Goal: Task Accomplishment & Management: Use online tool/utility

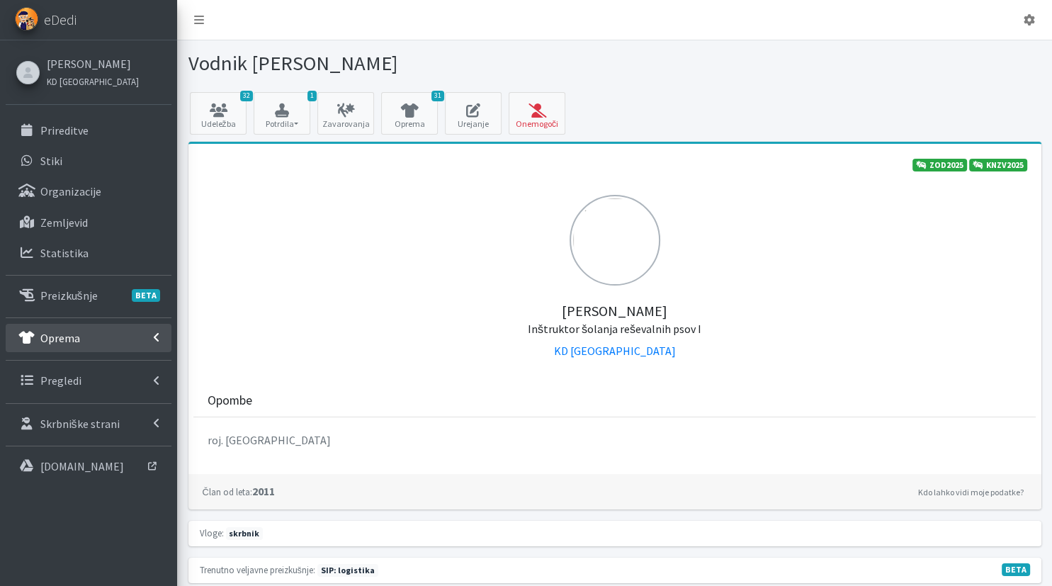
click at [130, 331] on link "Oprema" at bounding box center [89, 338] width 166 height 28
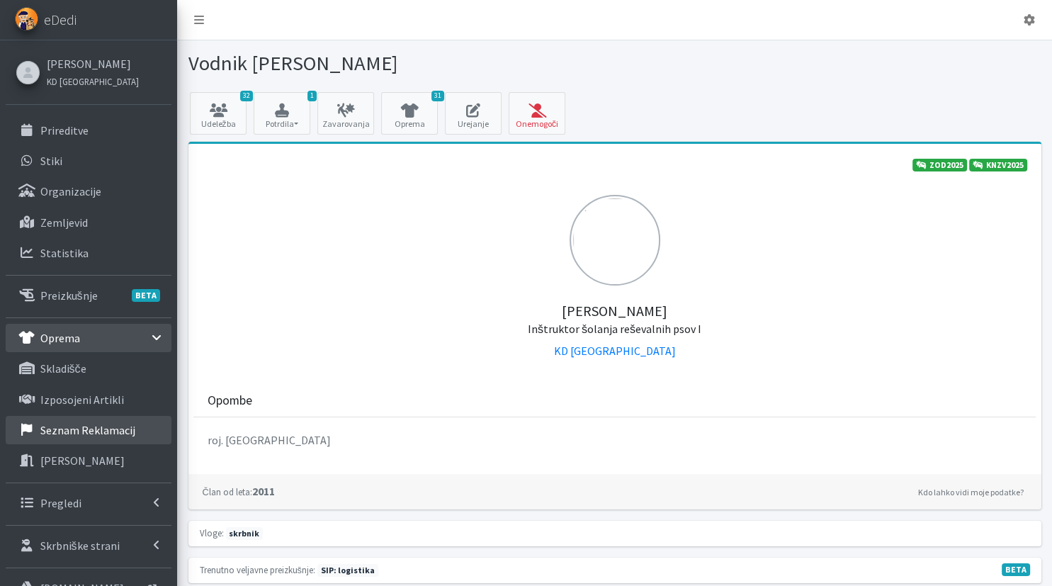
scroll to position [149, 0]
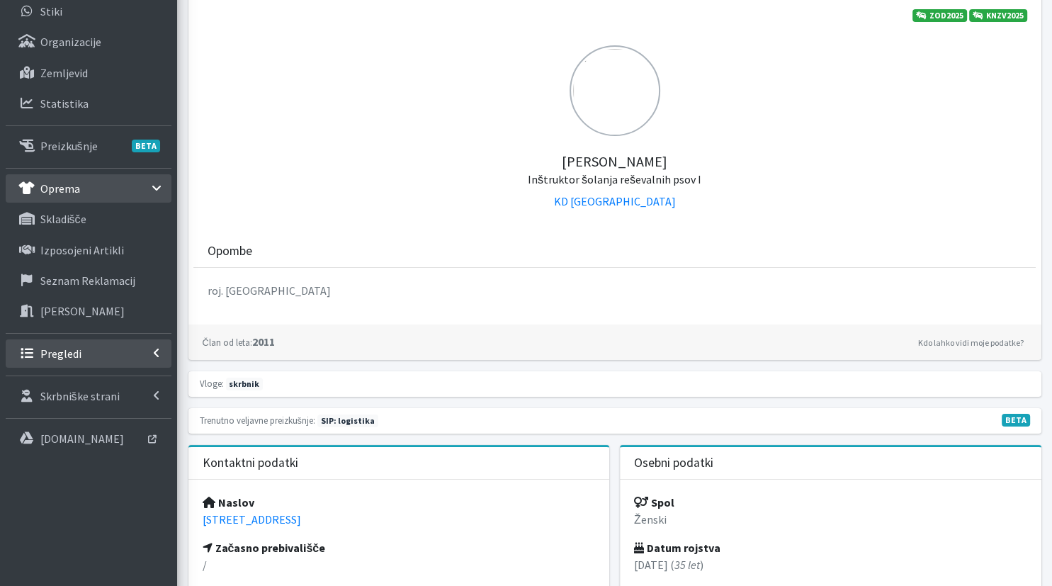
click at [93, 349] on link "Pregledi" at bounding box center [89, 353] width 166 height 28
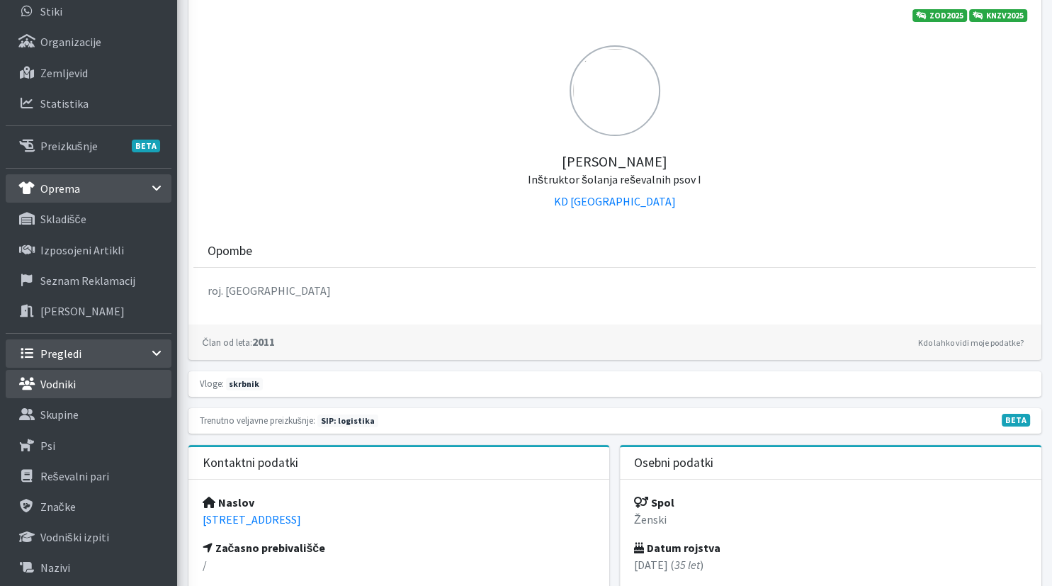
click at [101, 387] on link "Vodniki" at bounding box center [89, 384] width 166 height 28
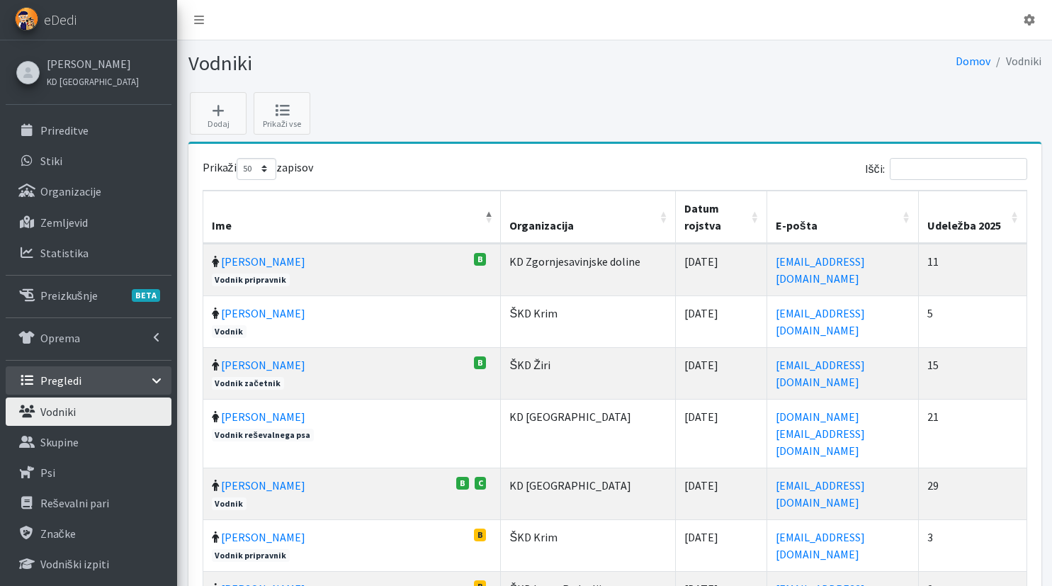
select select "50"
click at [945, 163] on input "Išči:" at bounding box center [958, 169] width 137 height 22
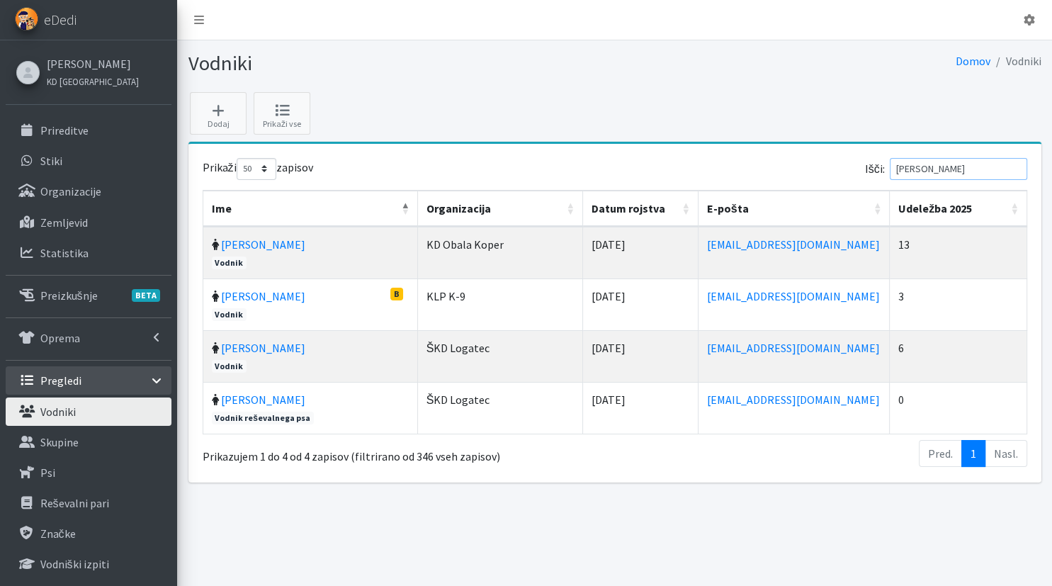
drag, startPoint x: 971, startPoint y: 169, endPoint x: 772, endPoint y: 179, distance: 199.3
click at [890, 170] on input "nina" at bounding box center [958, 169] width 137 height 22
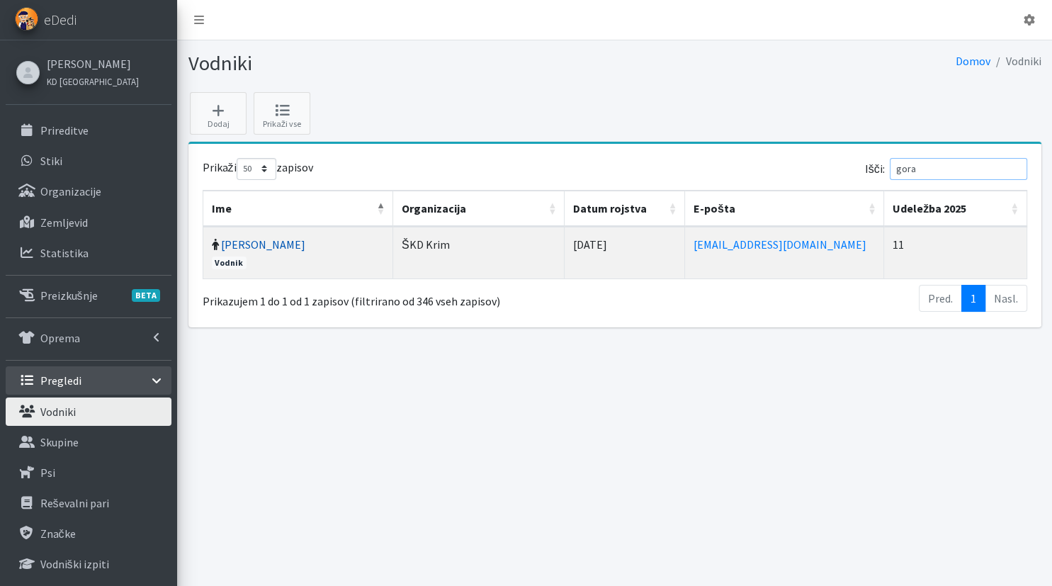
type input "gora"
click at [258, 238] on link "Gorazd Jurman" at bounding box center [263, 244] width 84 height 14
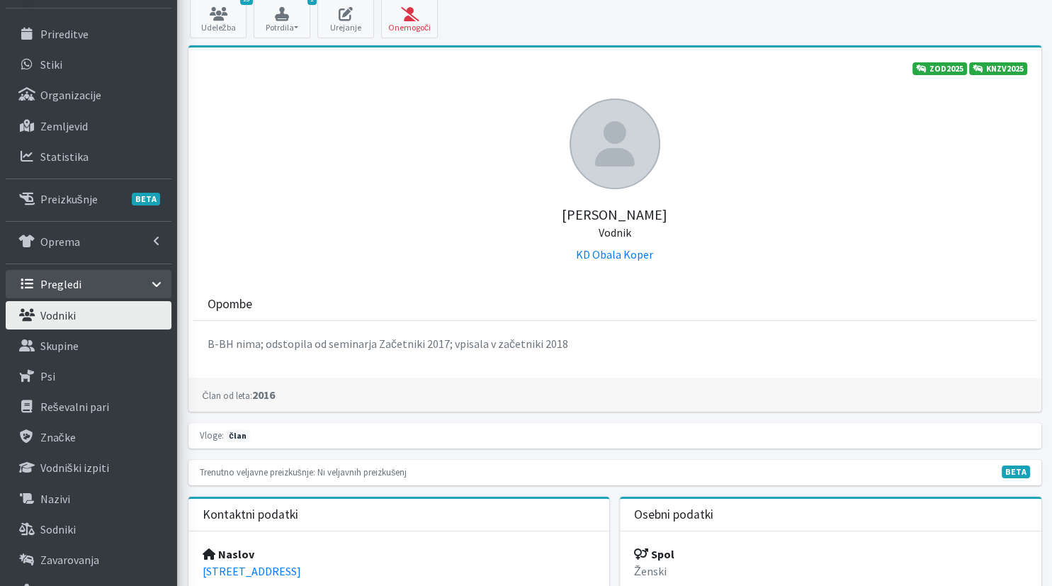
scroll to position [149, 0]
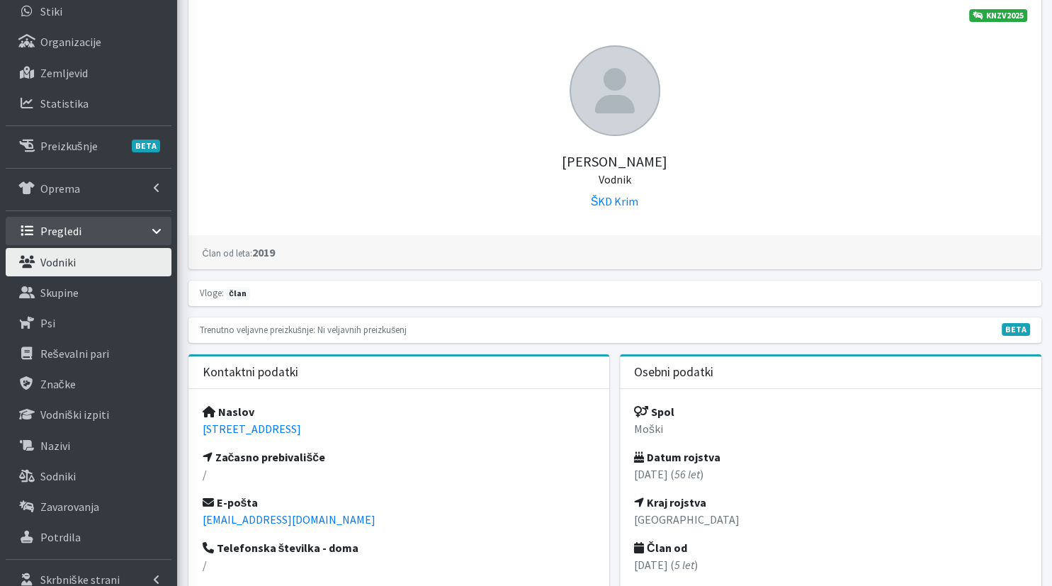
scroll to position [149, 0]
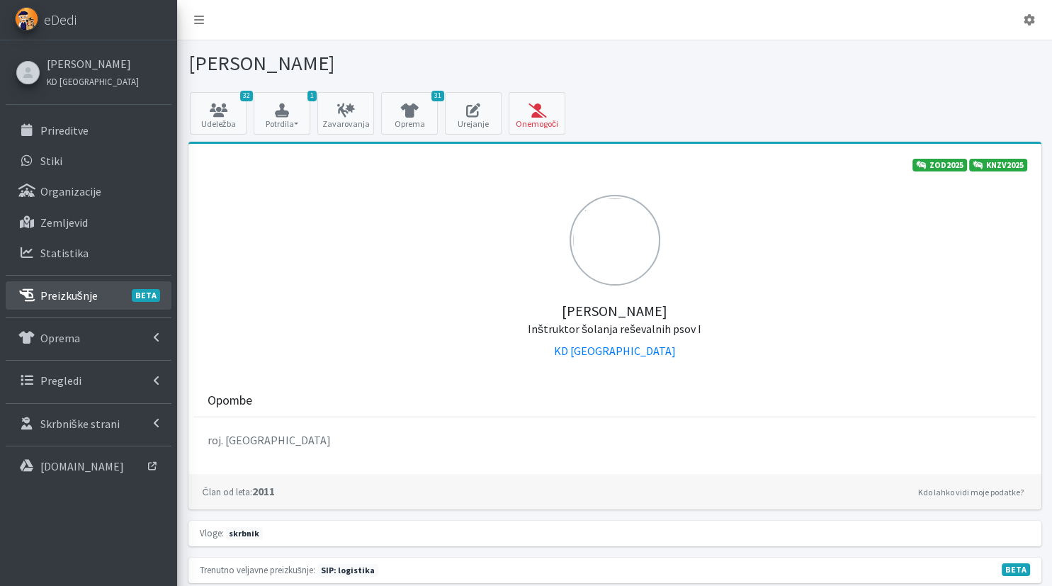
click at [94, 297] on link "Preizkušnje BETA" at bounding box center [89, 295] width 166 height 28
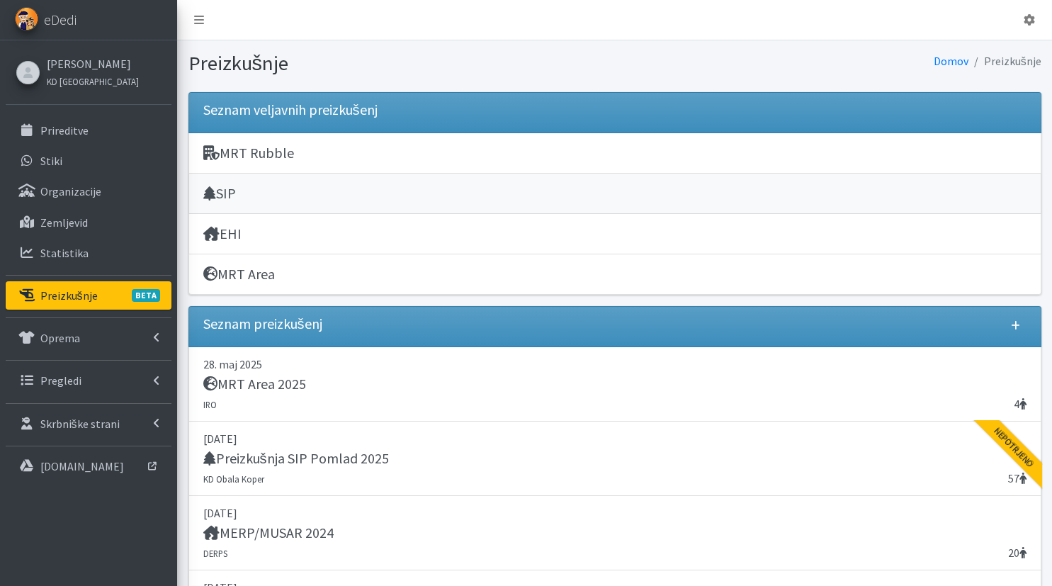
click at [418, 187] on div "SIP" at bounding box center [614, 195] width 823 height 20
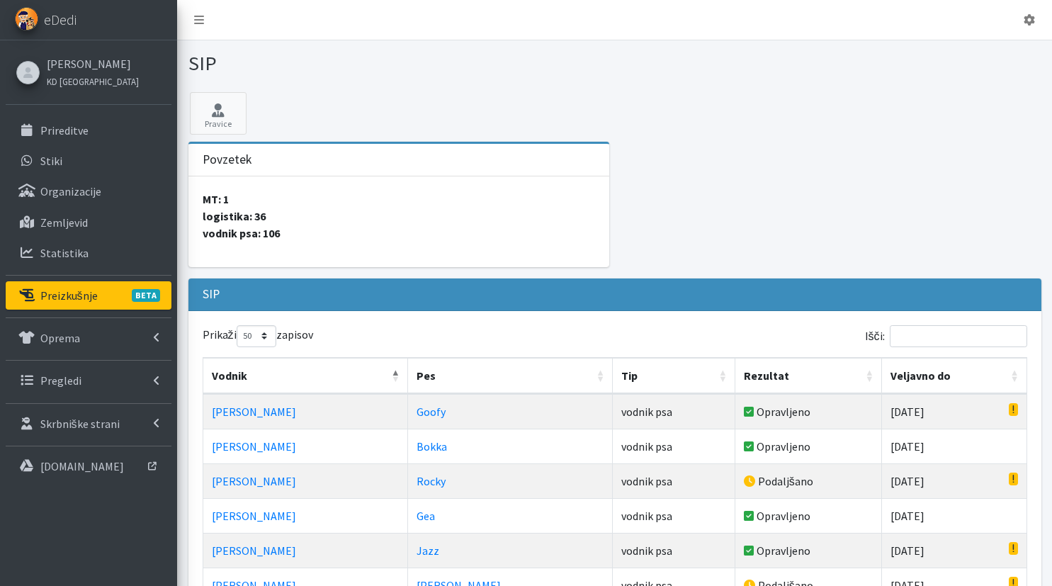
select select "50"
drag, startPoint x: 78, startPoint y: 339, endPoint x: 94, endPoint y: 350, distance: 19.9
click at [78, 339] on p "Oprema" at bounding box center [60, 338] width 40 height 14
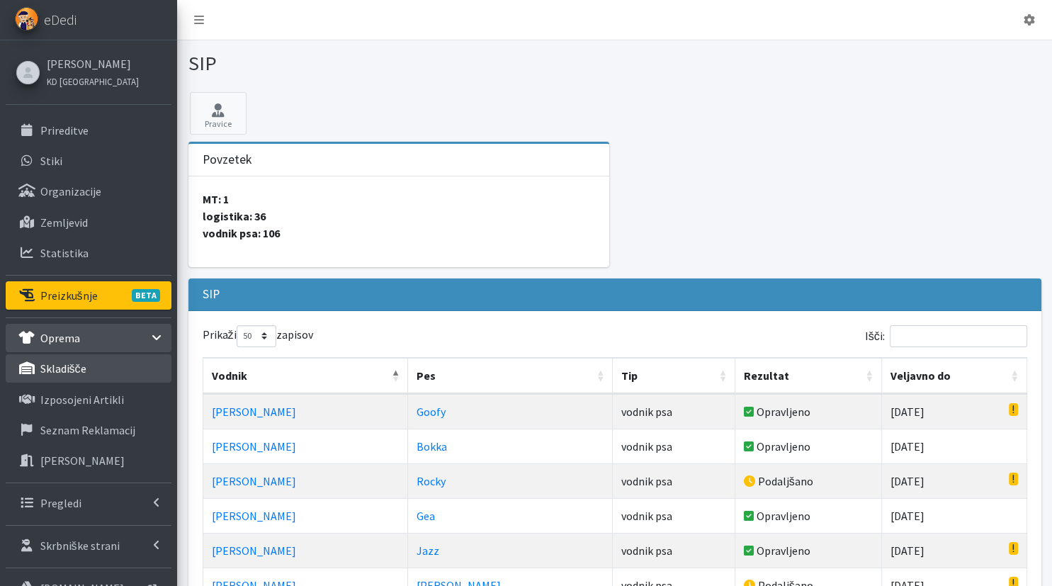
click at [120, 361] on link "skladišče" at bounding box center [89, 368] width 166 height 28
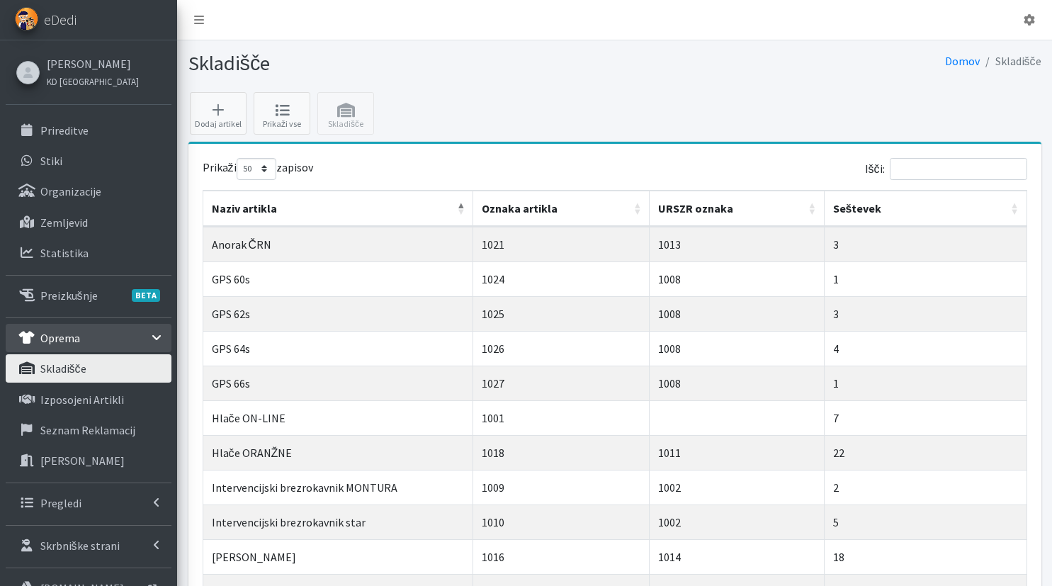
select select "50"
click at [81, 402] on p "Izposojeni artikli" at bounding box center [82, 400] width 84 height 14
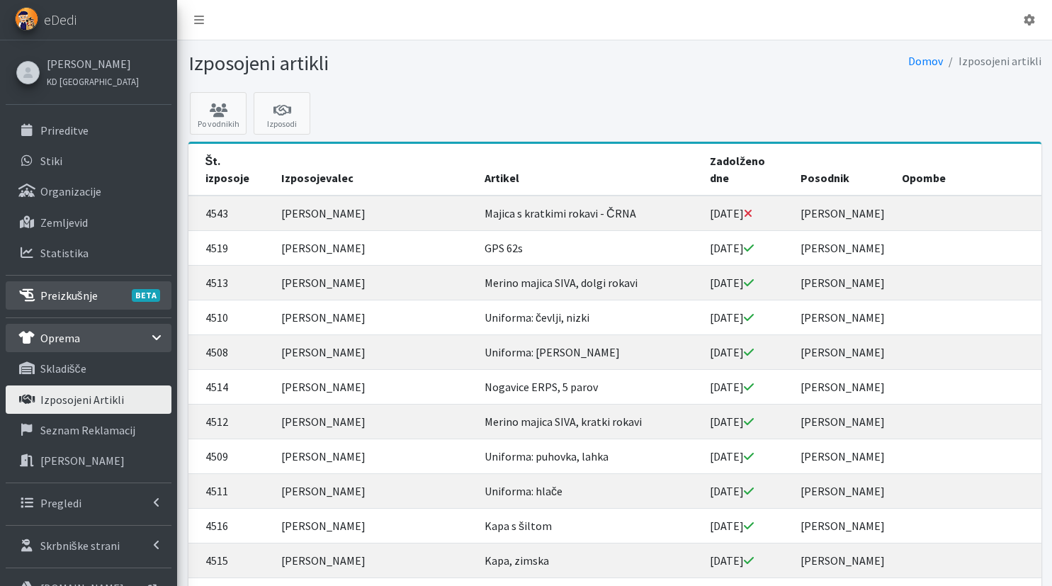
click at [88, 298] on p "Preizkušnje BETA" at bounding box center [68, 295] width 57 height 14
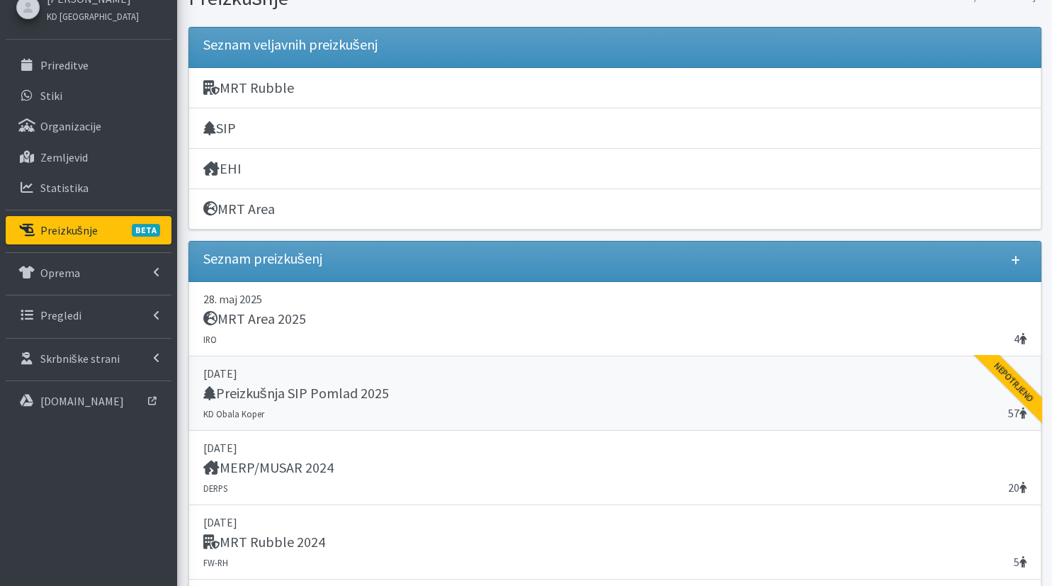
scroll to position [149, 0]
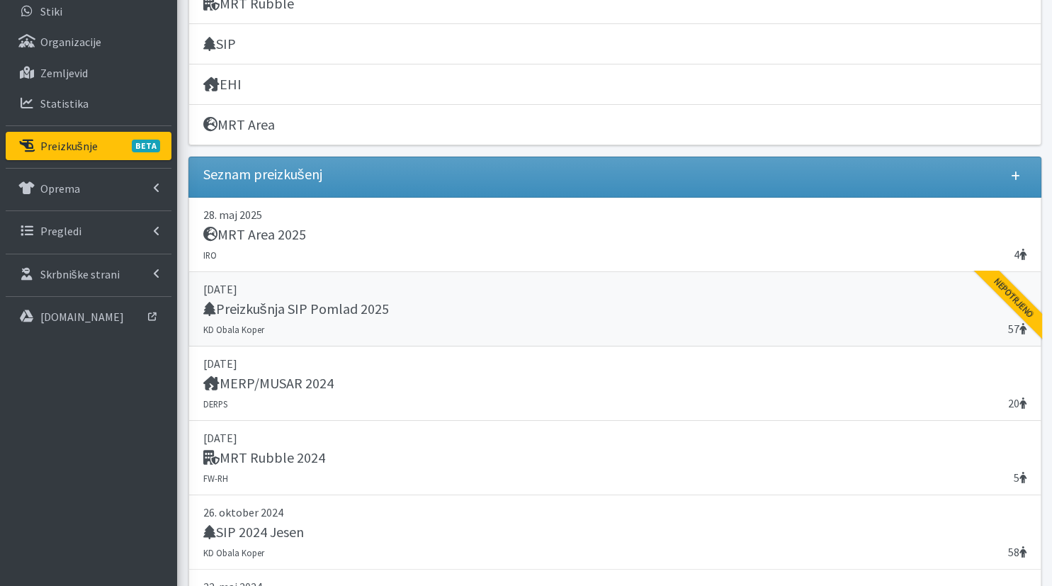
click at [327, 319] on link "[DATE] Preizkušnja SIP Pomlad 2025 57 KD Obala Koper Nepotrjeno" at bounding box center [614, 309] width 853 height 74
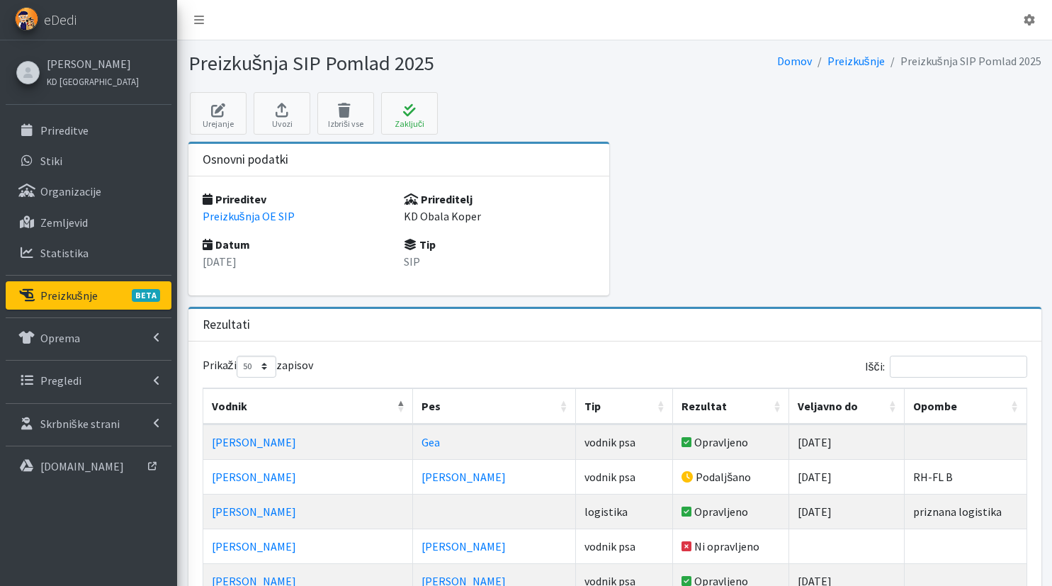
select select "50"
click at [336, 109] on icon at bounding box center [344, 110] width 45 height 14
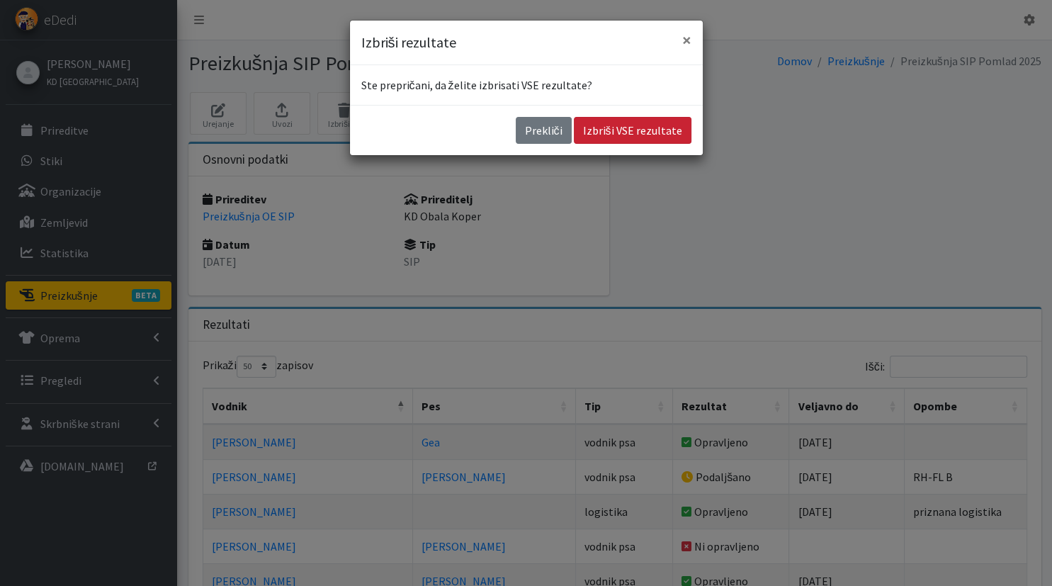
click at [636, 120] on button "Izbriši VSE rezultate" at bounding box center [633, 130] width 118 height 27
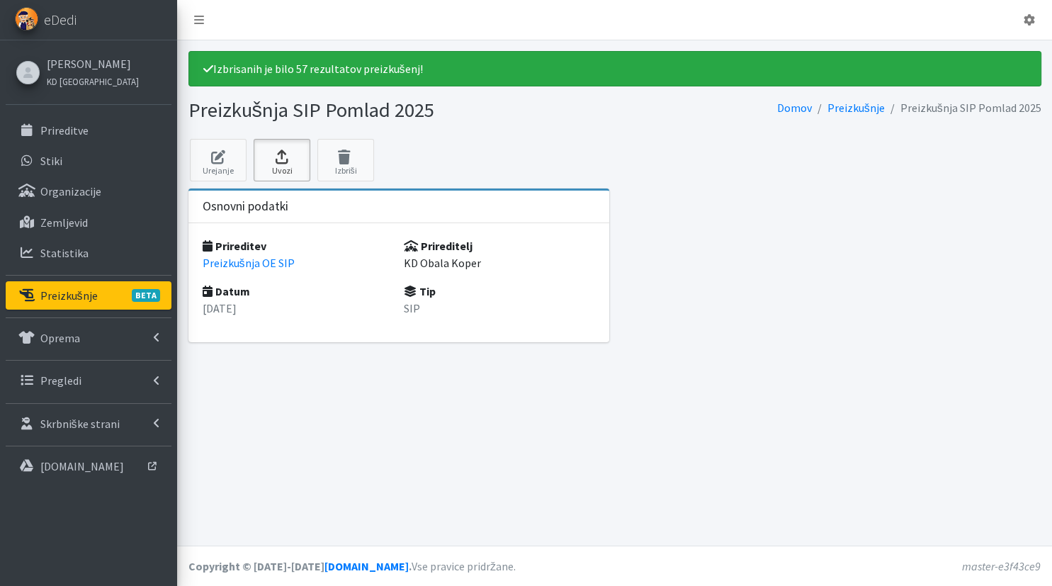
click at [281, 153] on icon at bounding box center [282, 157] width 48 height 14
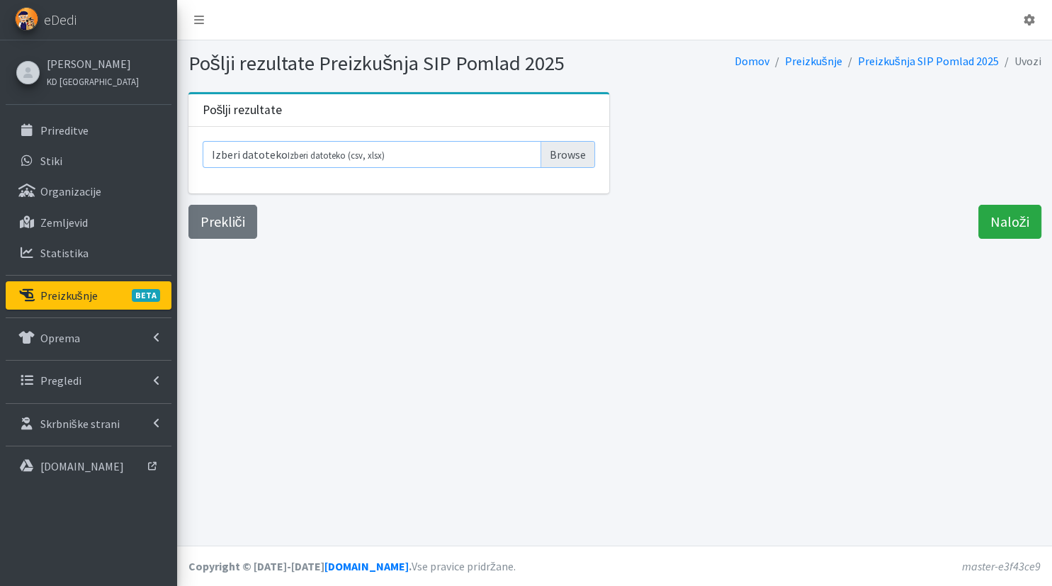
click at [577, 145] on input "Izberi datoteko Izberi datoteko (csv, xlsx)" at bounding box center [399, 154] width 393 height 27
type input "C:\fakepath\Rezultati preizkusnje 2025 - že dodana Janja in Andrej - 2025_04.csv"
click at [1002, 218] on input "Naloži" at bounding box center [1009, 222] width 63 height 34
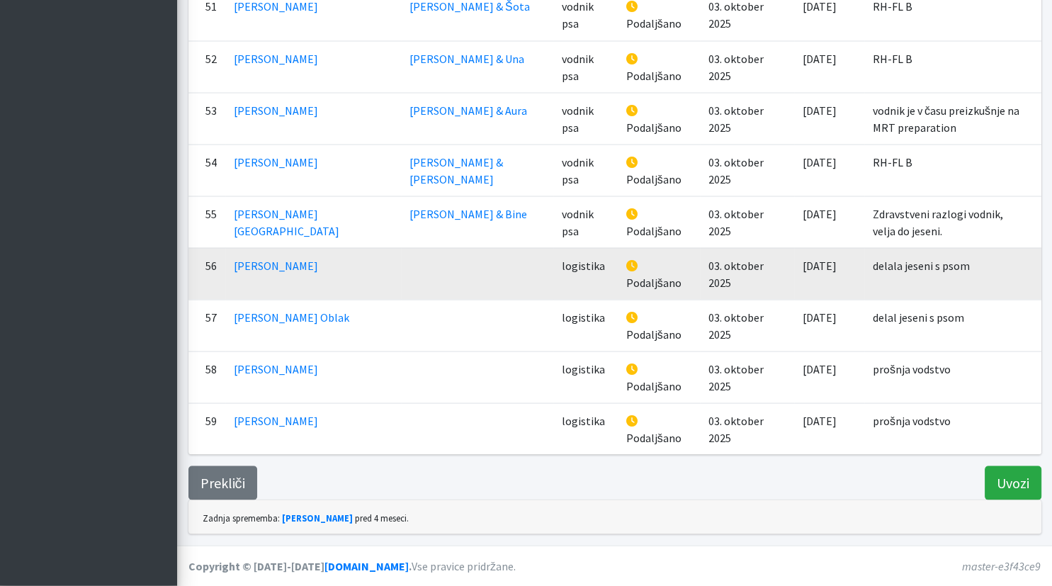
scroll to position [2731, 0]
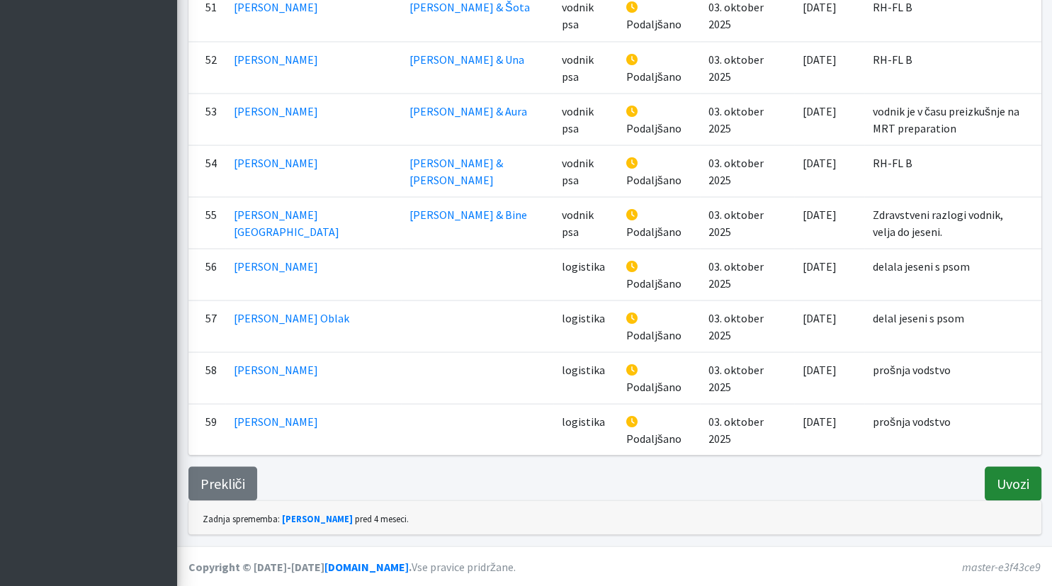
click at [1002, 478] on input "Uvozi" at bounding box center [1013, 483] width 57 height 34
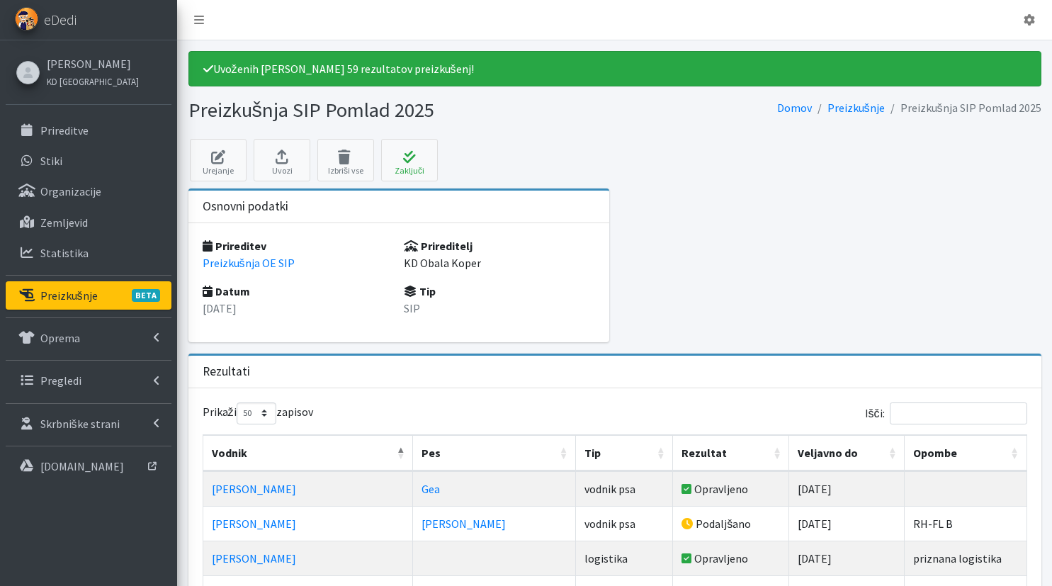
select select "50"
click at [446, 317] on div "Tip SIP" at bounding box center [499, 305] width 191 height 45
click at [95, 383] on link "Pregledi" at bounding box center [89, 380] width 166 height 28
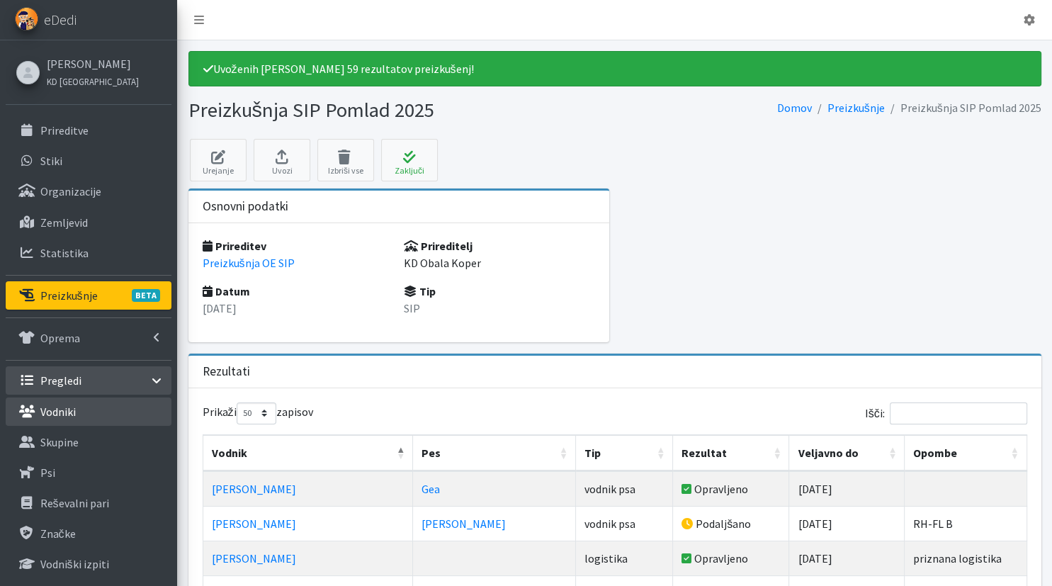
click at [98, 409] on link "Vodniki" at bounding box center [89, 411] width 166 height 28
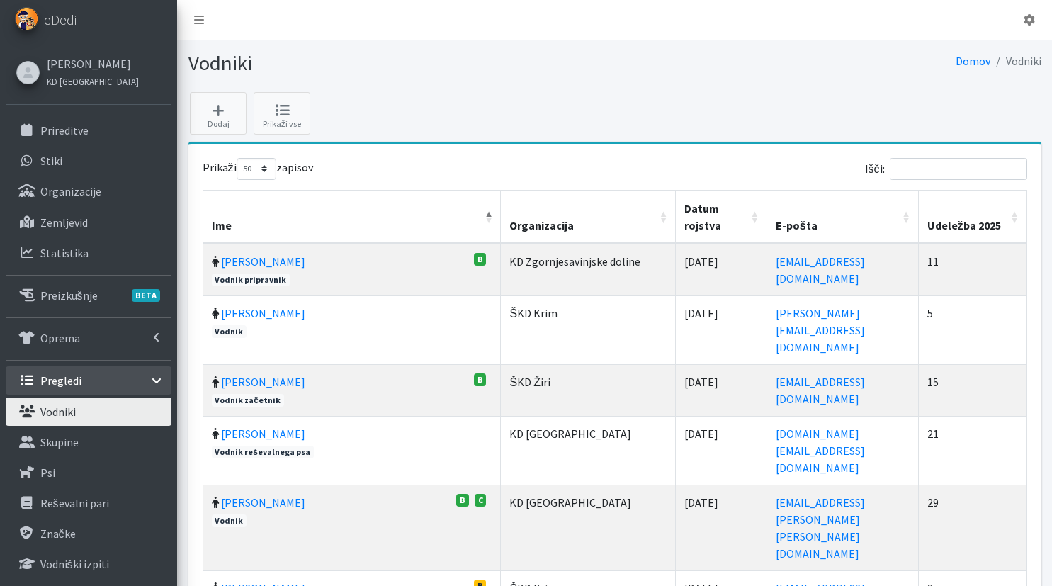
select select "50"
click at [915, 171] on input "Išči:" at bounding box center [958, 169] width 137 height 22
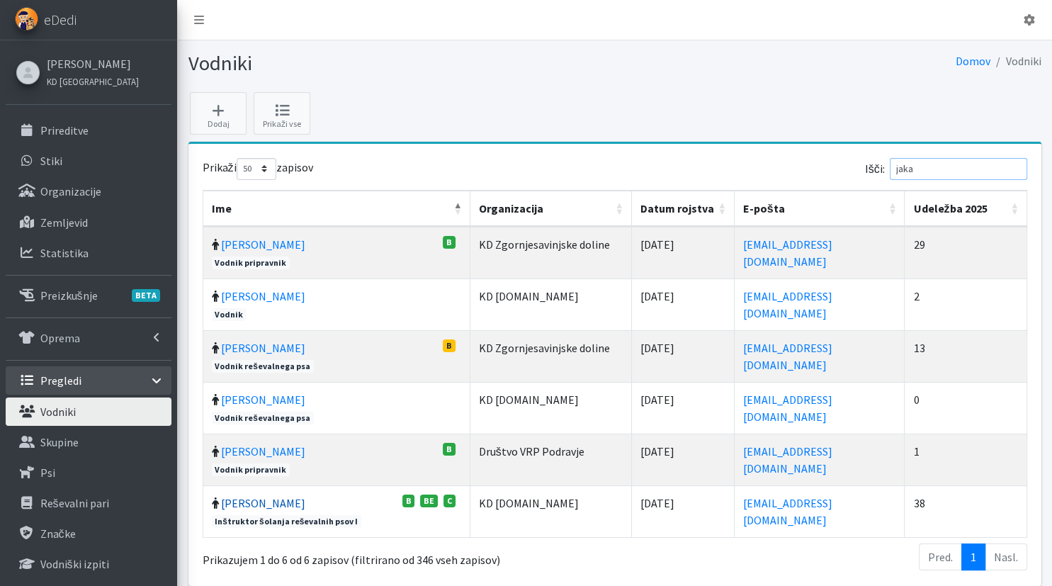
type input "jaka"
click at [257, 503] on link "[PERSON_NAME]" at bounding box center [263, 503] width 84 height 14
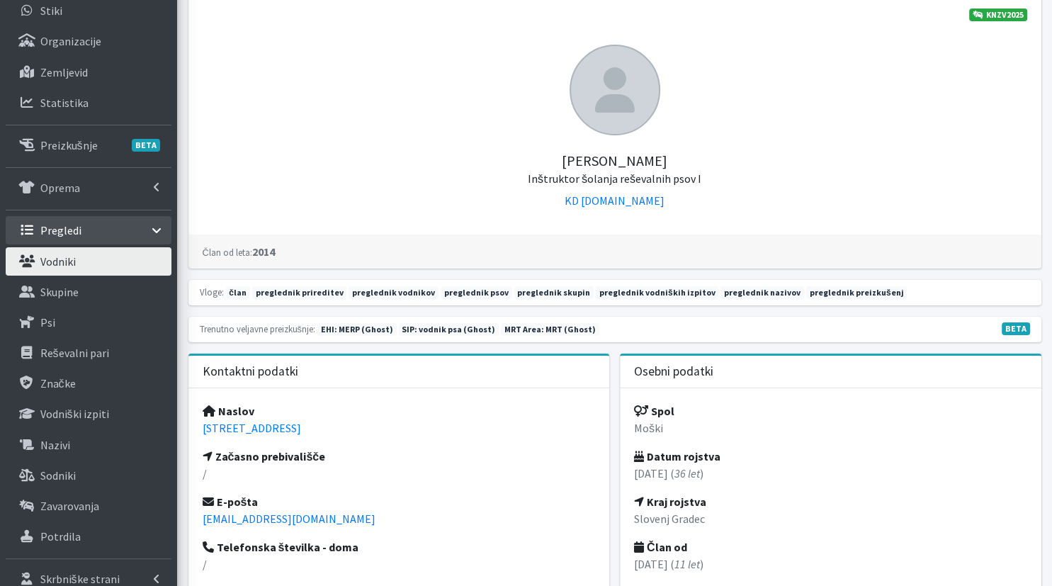
scroll to position [299, 0]
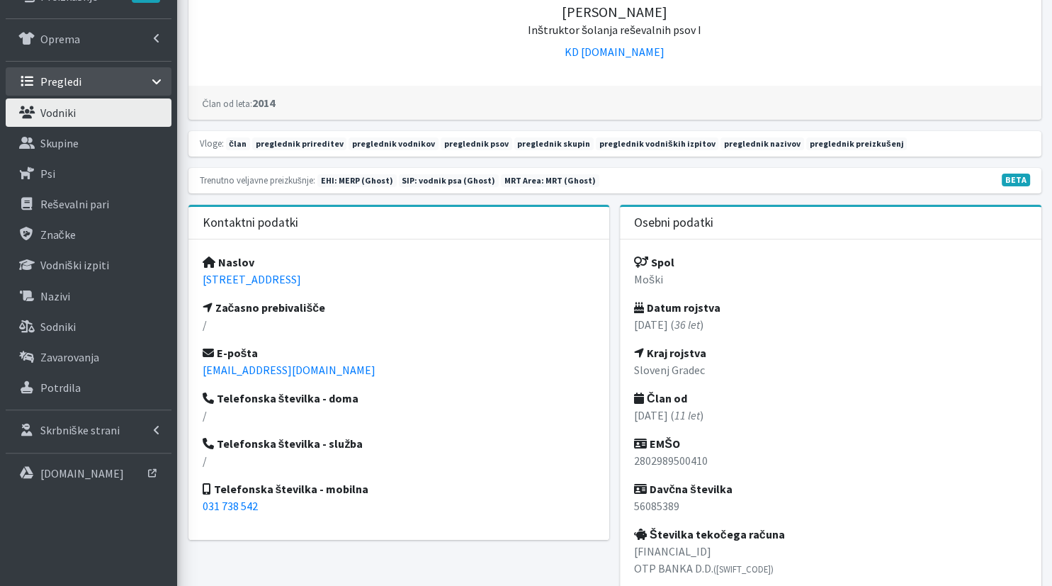
drag, startPoint x: 890, startPoint y: 152, endPoint x: 262, endPoint y: 145, distance: 627.8
click at [262, 145] on div "Vloge: član preglednik prireditev preglednik vodnikov preglednik psov pregledni…" at bounding box center [614, 144] width 853 height 26
click at [418, 149] on div "Vloge: član preglednik prireditev preglednik vodnikov preglednik psov pregledni…" at bounding box center [621, 142] width 842 height 17
click at [386, 87] on div "Član od leta: 2014" at bounding box center [614, 103] width 853 height 34
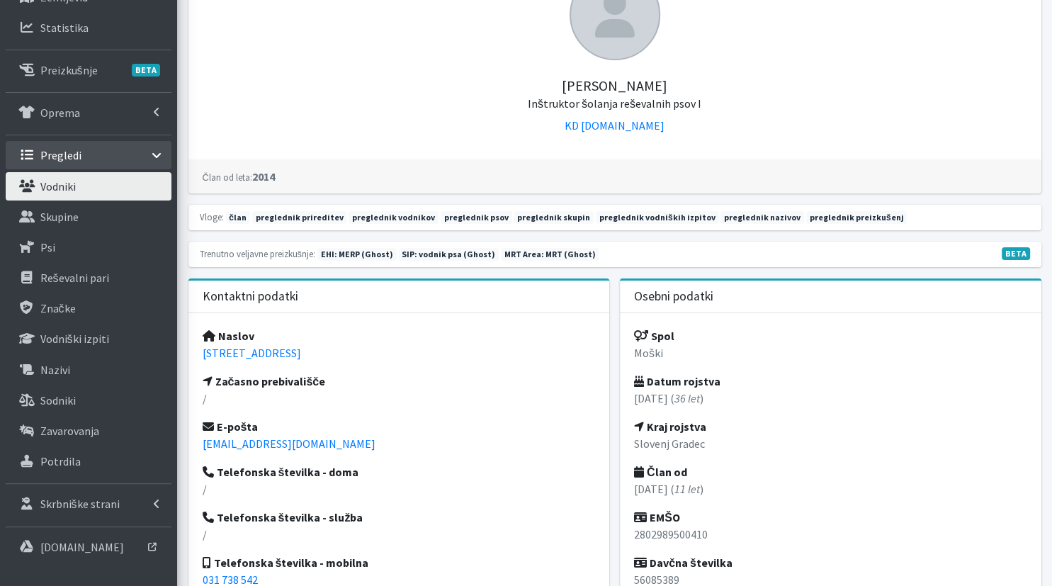
scroll to position [224, 0]
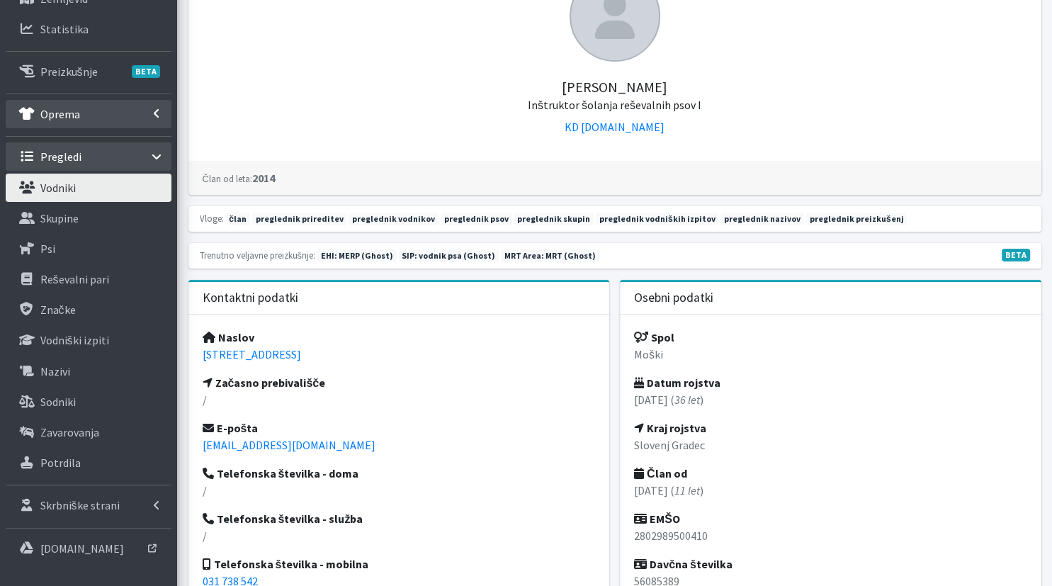
click at [115, 121] on link "Oprema" at bounding box center [89, 114] width 166 height 28
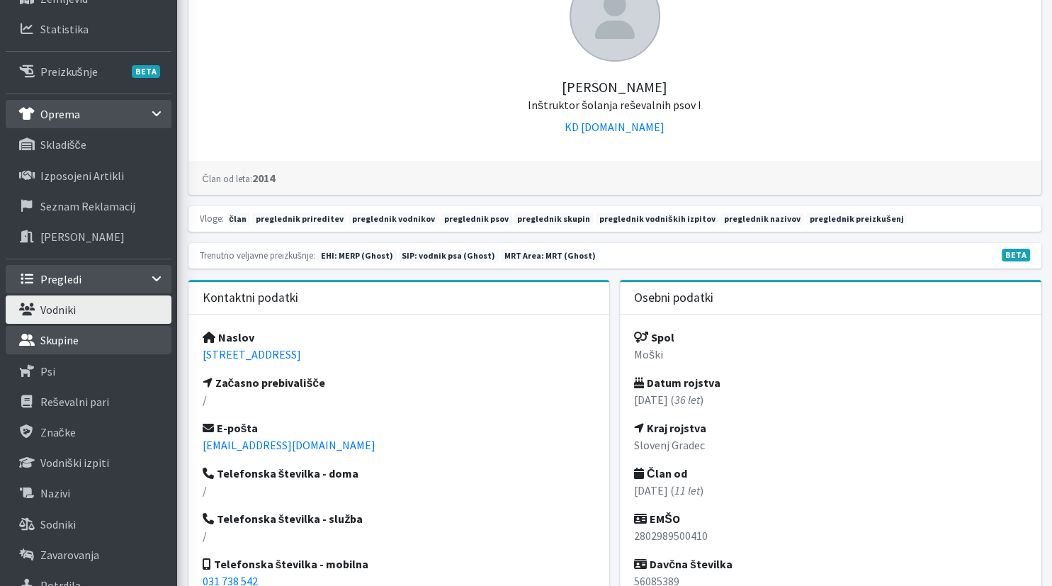
click at [81, 332] on link "Skupine" at bounding box center [89, 340] width 166 height 28
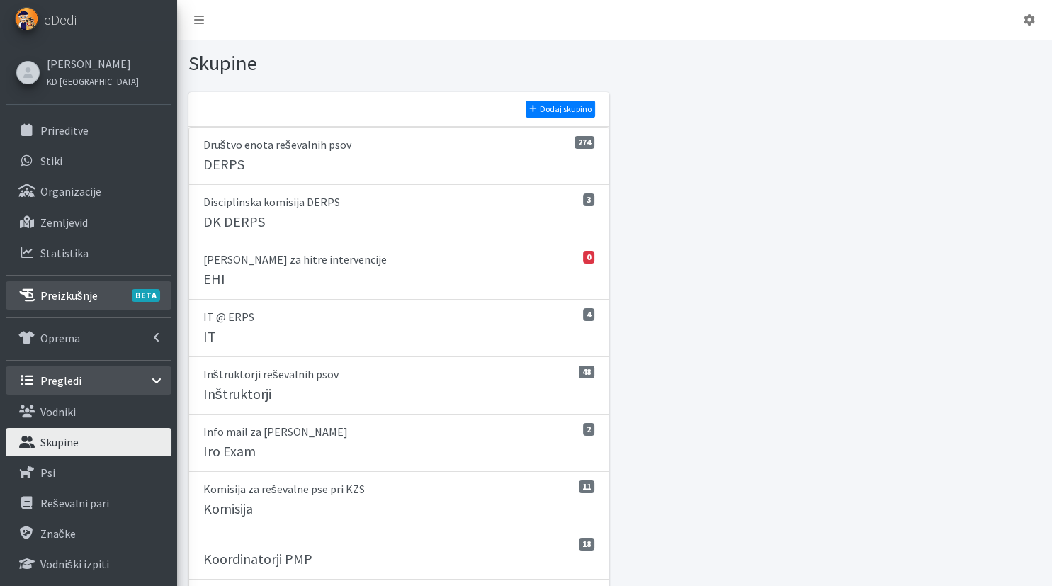
click at [99, 290] on link "Preizkušnje BETA" at bounding box center [89, 295] width 166 height 28
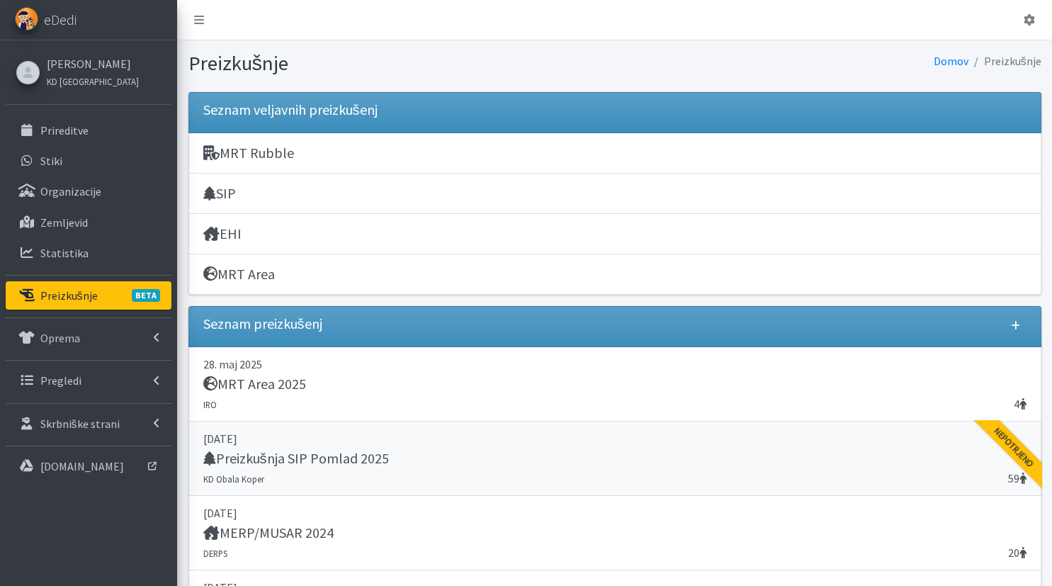
click at [344, 445] on p "[DATE]" at bounding box center [614, 438] width 823 height 17
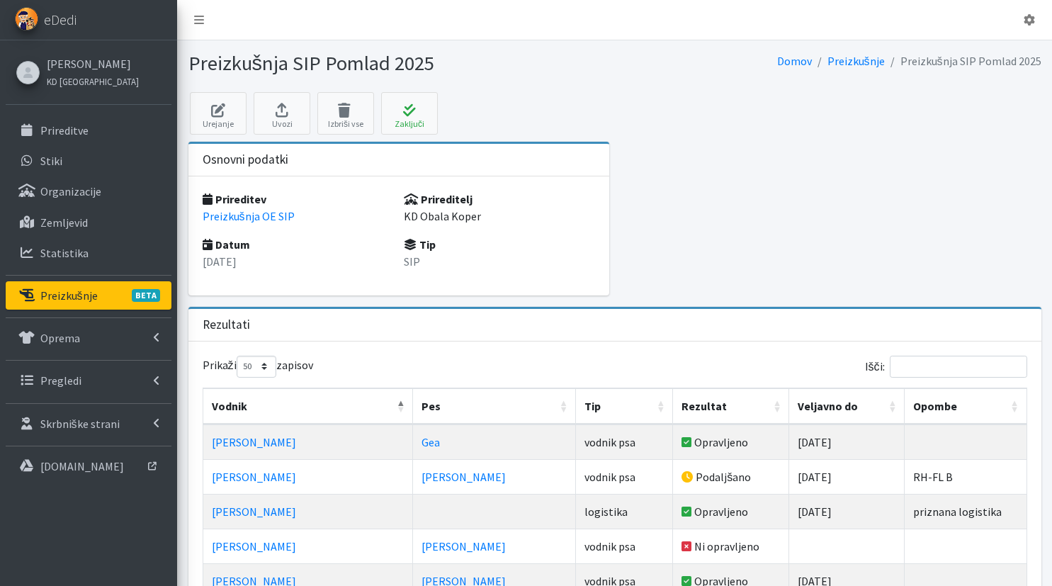
select select "50"
click at [102, 290] on link "Preizkušnje BETA" at bounding box center [89, 295] width 166 height 28
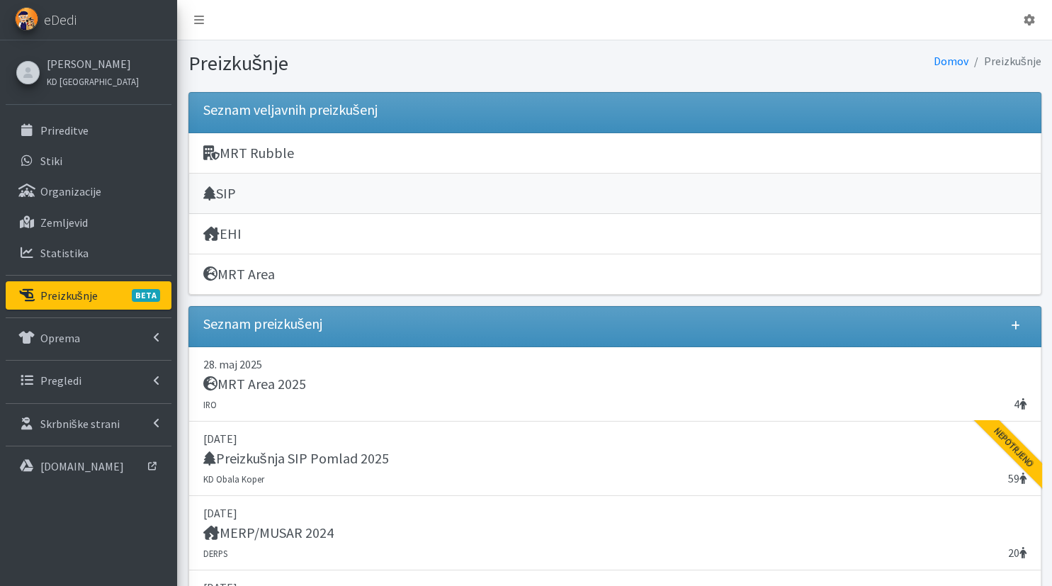
click at [276, 199] on div "SIP" at bounding box center [614, 195] width 823 height 20
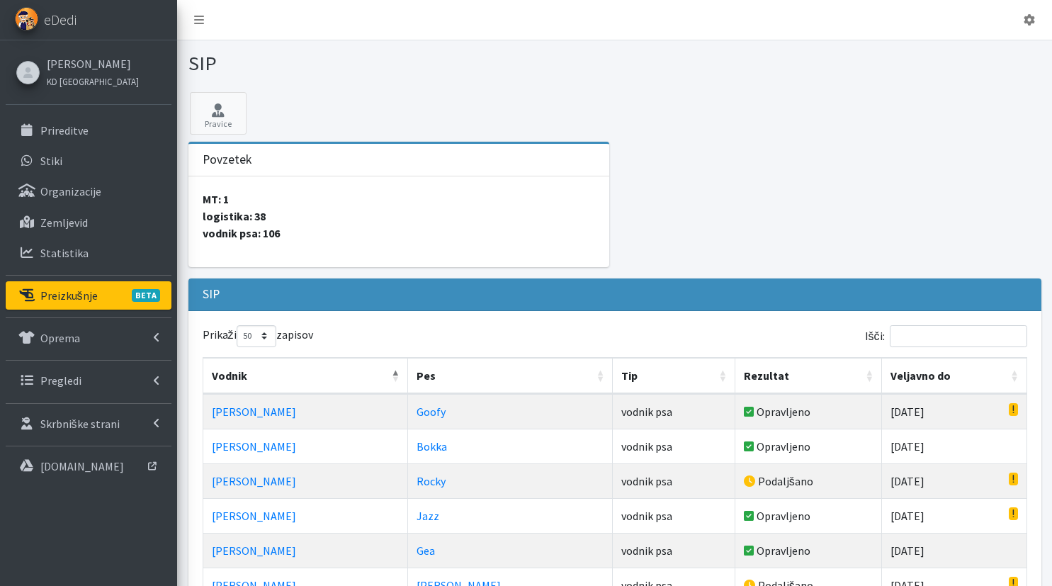
select select "50"
click at [1010, 203] on div at bounding box center [831, 210] width 432 height 137
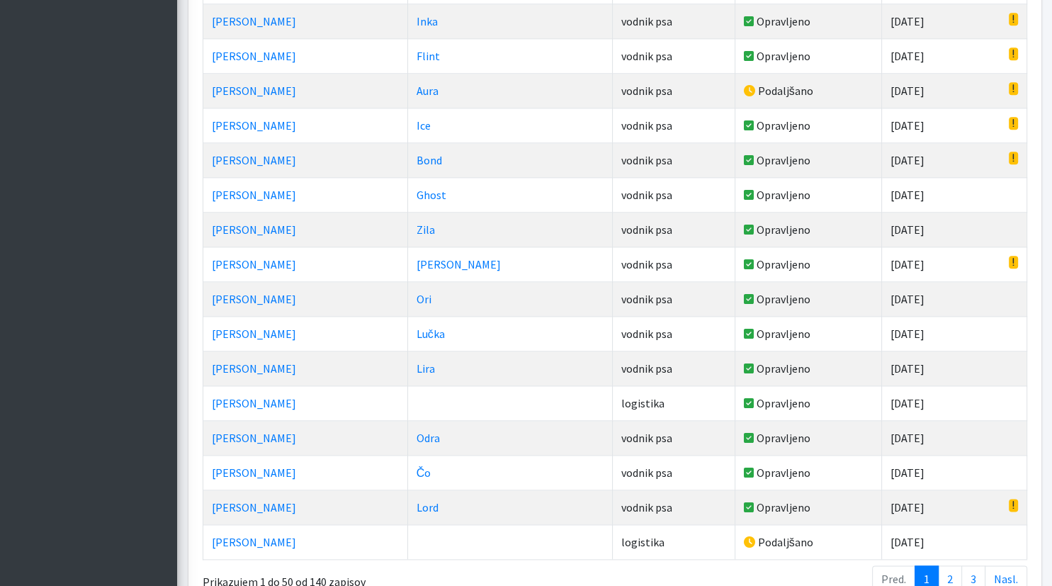
scroll to position [1635, 0]
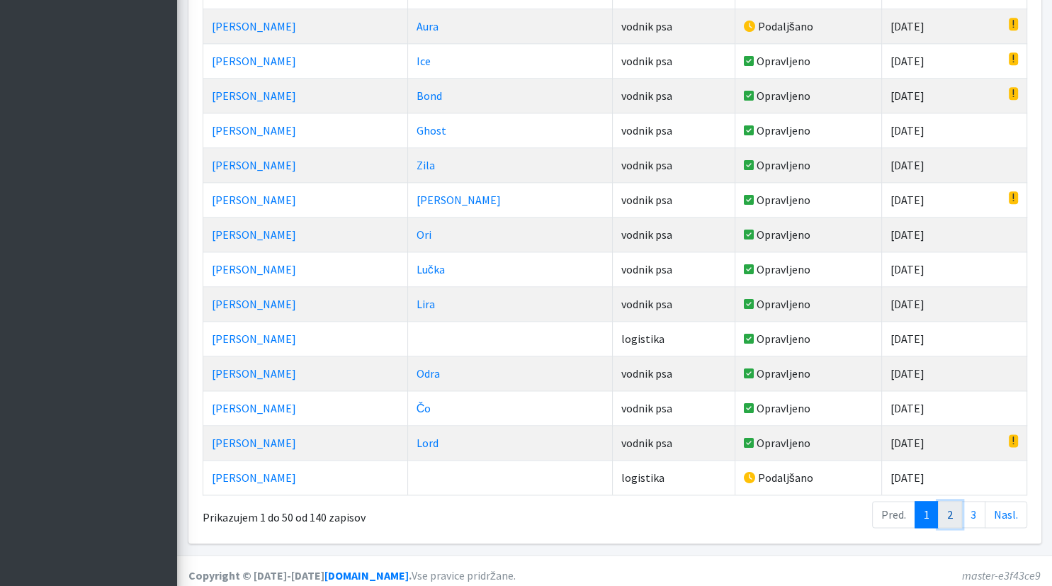
click at [945, 503] on link "2" at bounding box center [950, 514] width 24 height 27
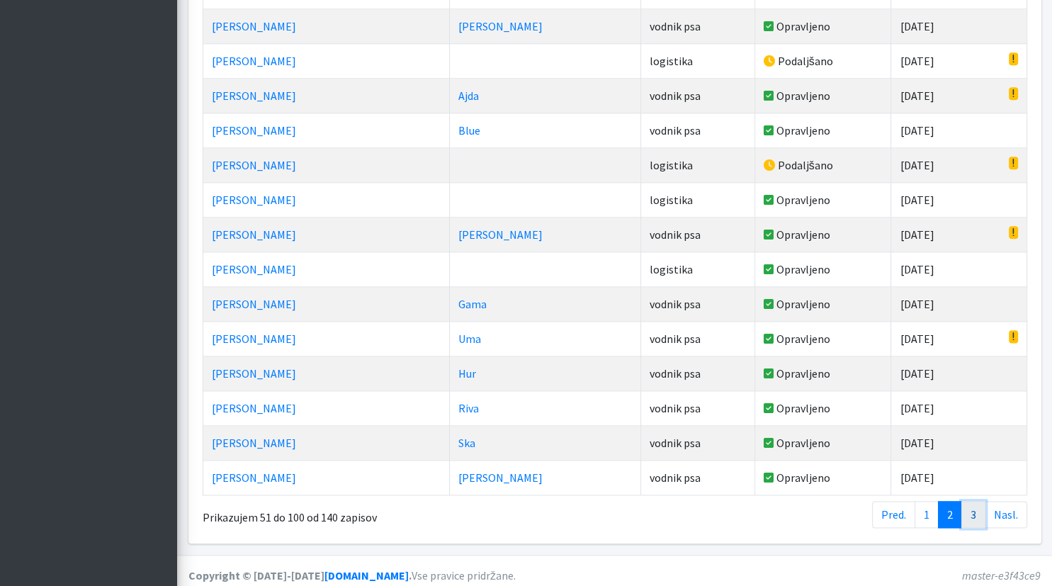
click at [973, 510] on link "3" at bounding box center [973, 514] width 24 height 27
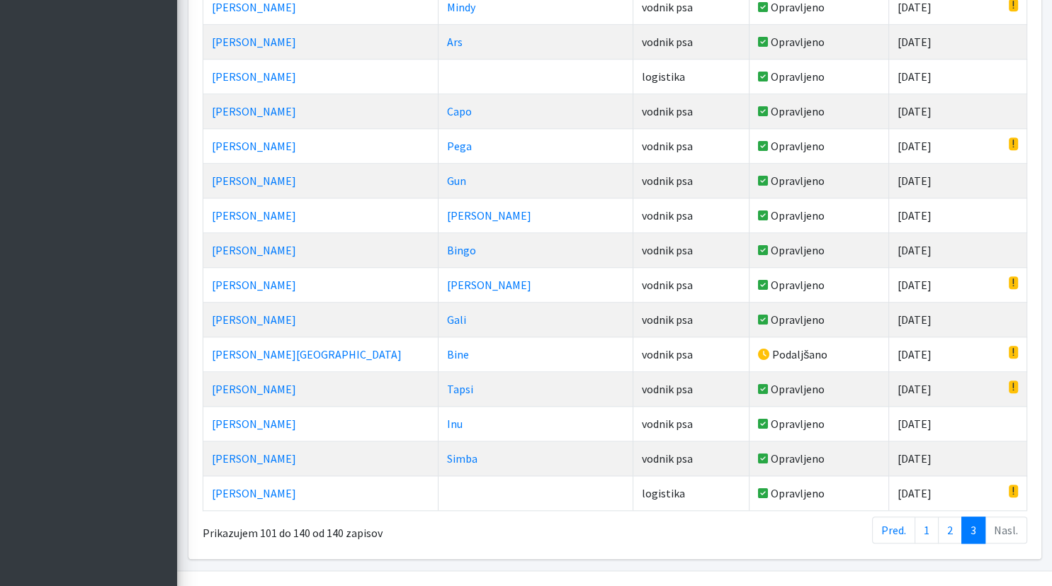
scroll to position [1289, 0]
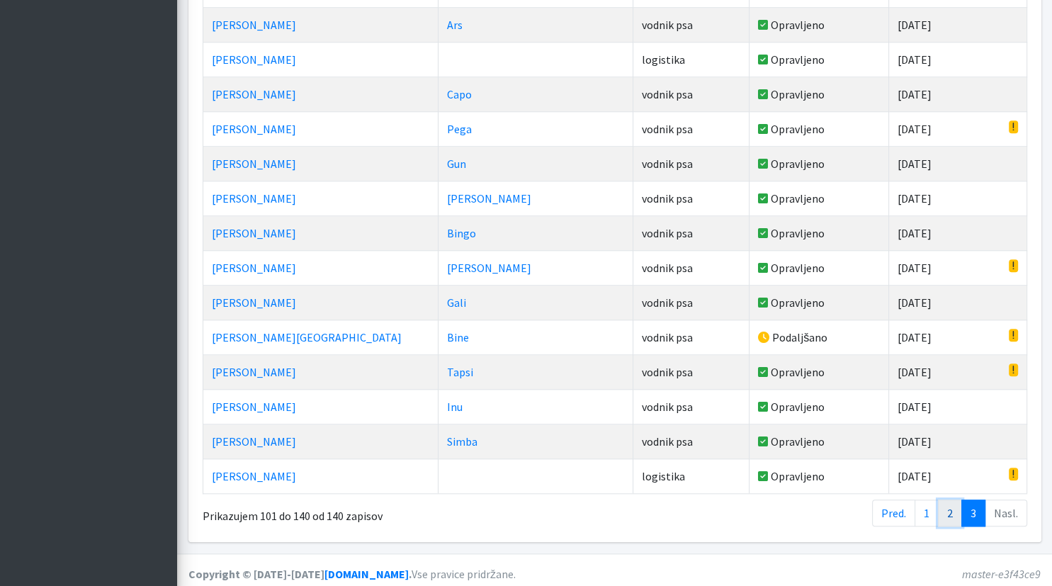
click at [956, 509] on link "2" at bounding box center [950, 513] width 24 height 27
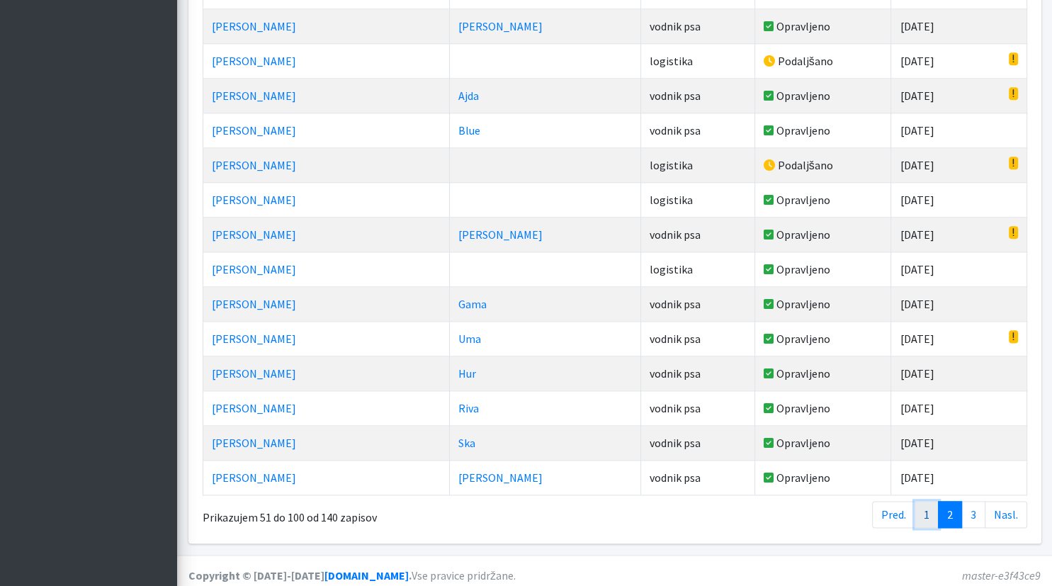
click at [922, 512] on link "1" at bounding box center [927, 514] width 24 height 27
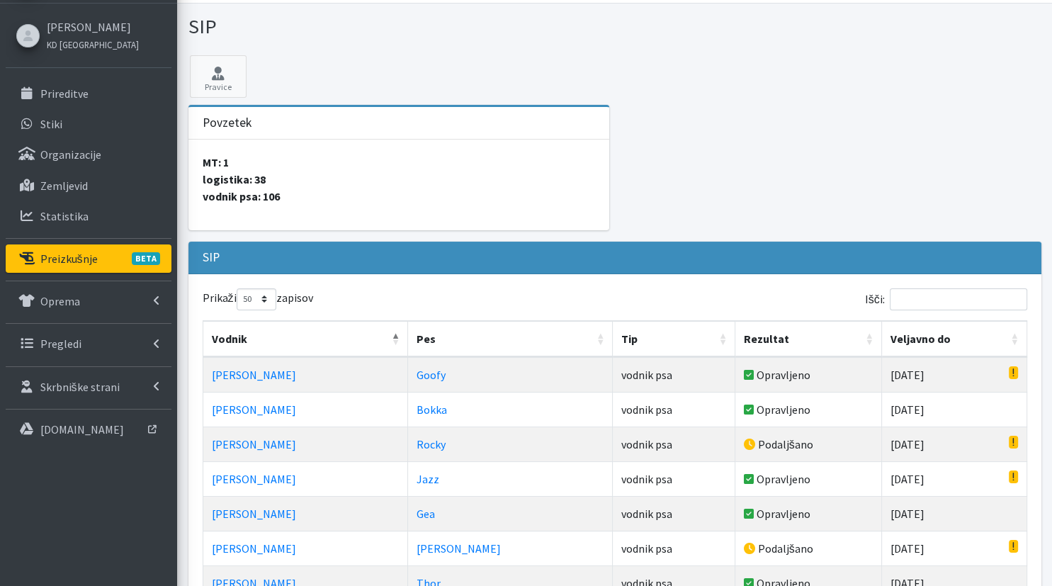
scroll to position [0, 0]
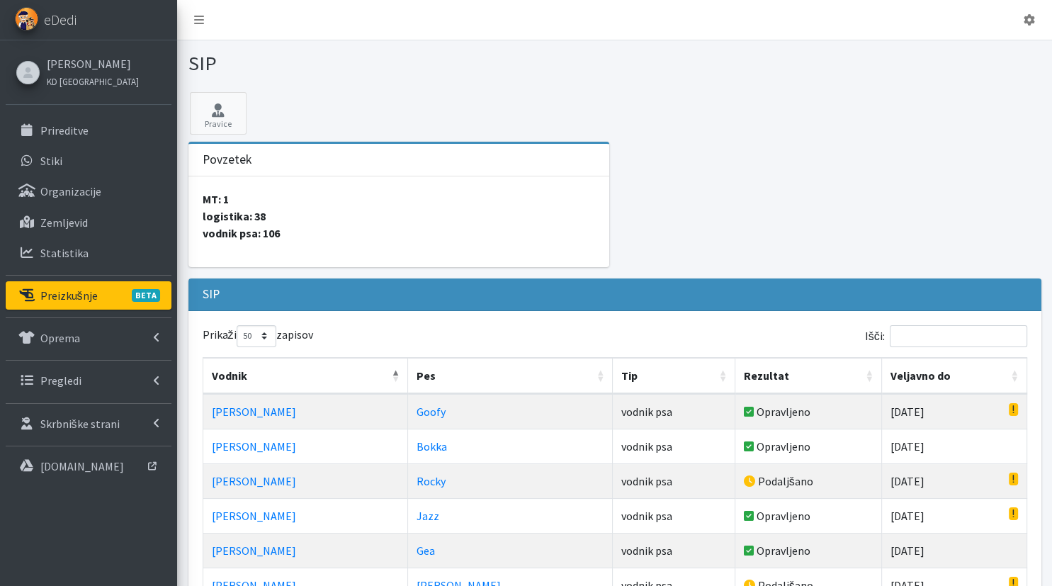
click at [96, 293] on link "Preizkušnje BETA" at bounding box center [89, 295] width 166 height 28
